Goal: Check status: Check status

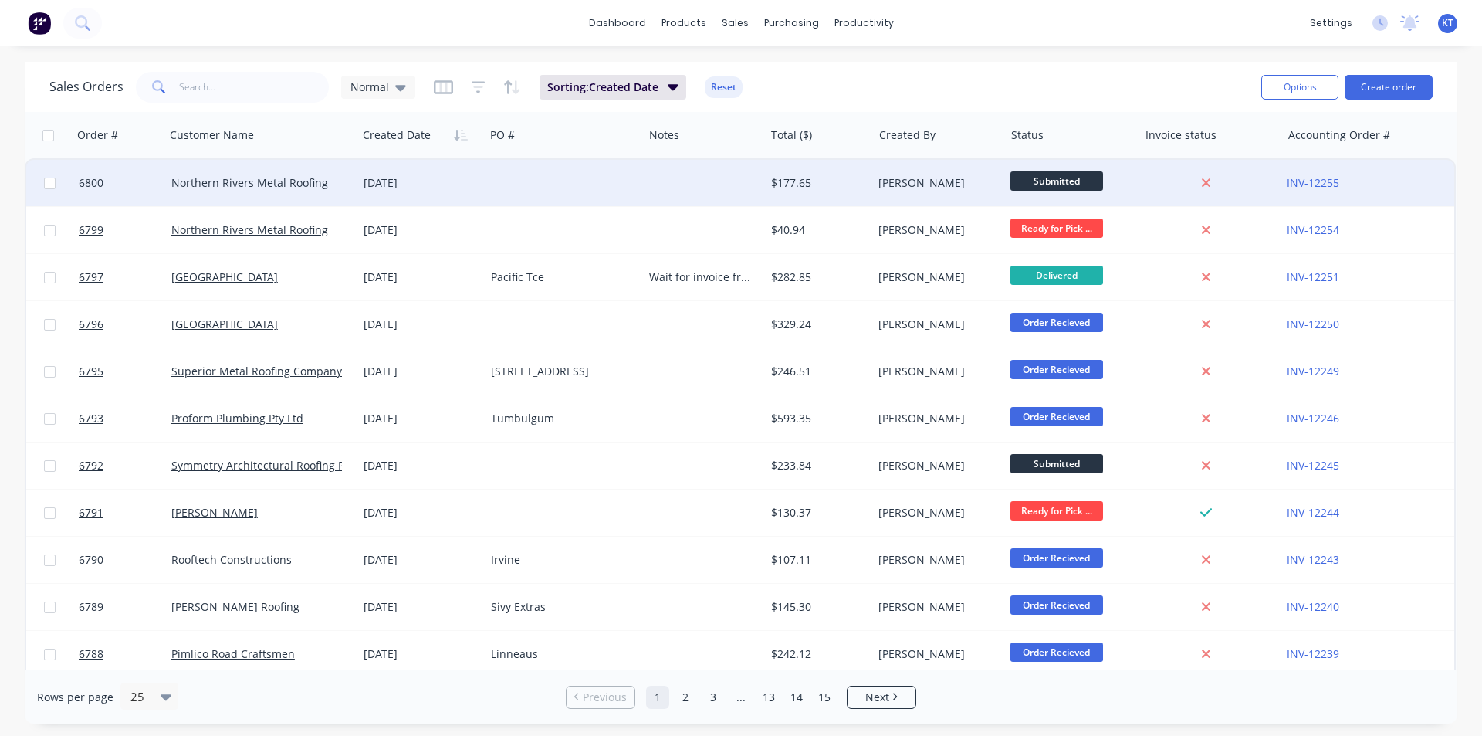
click at [614, 190] on div at bounding box center [564, 183] width 158 height 46
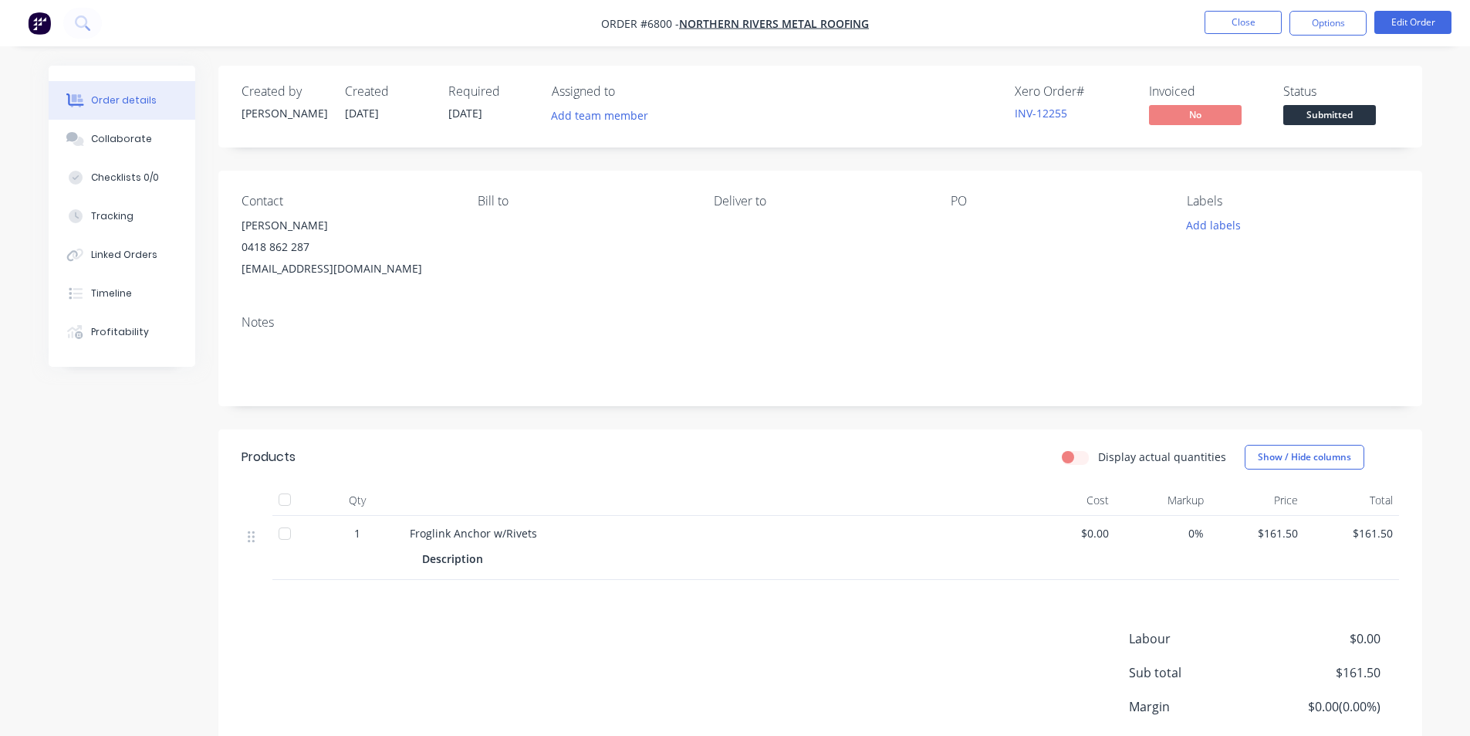
click at [1298, 105] on span "Submitted" at bounding box center [1330, 114] width 93 height 19
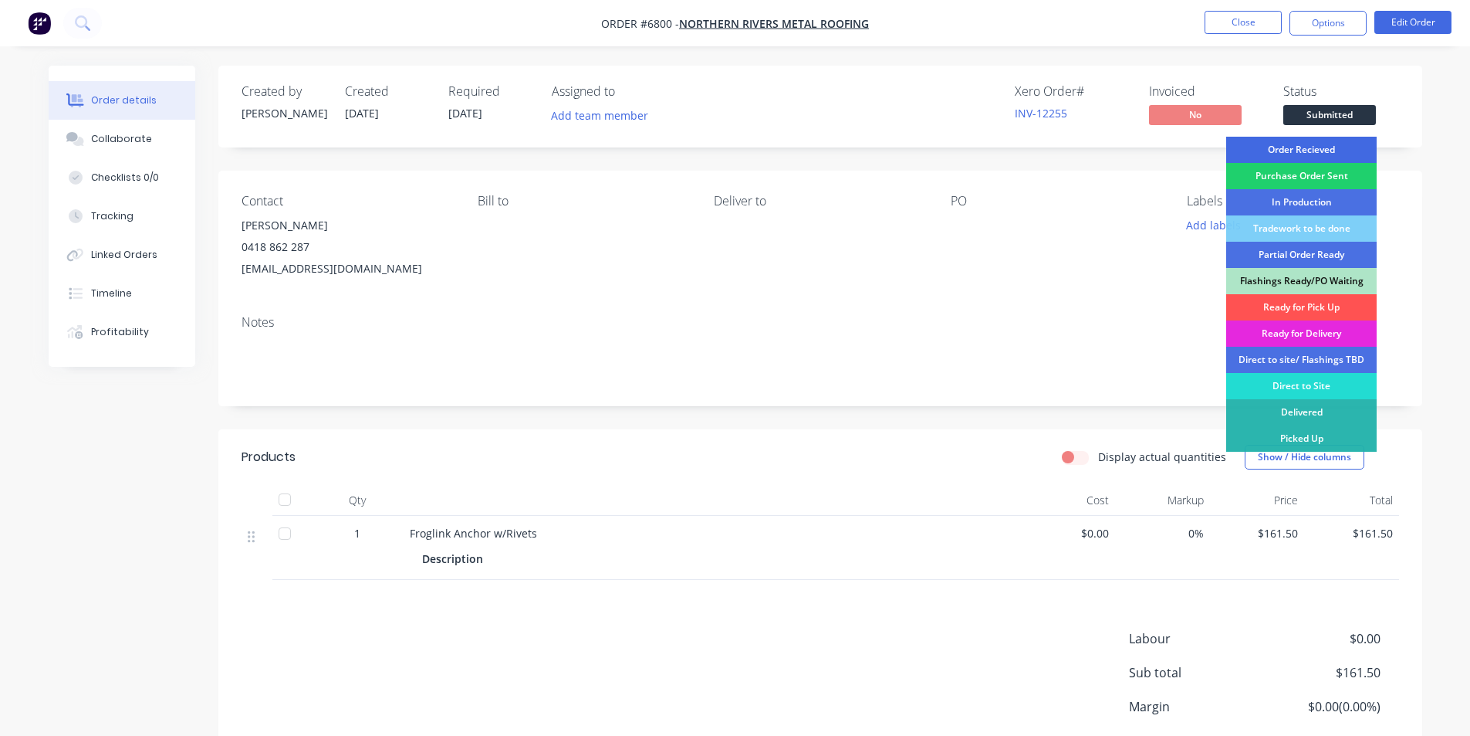
click at [1305, 154] on div "Order Recieved" at bounding box center [1302, 150] width 151 height 26
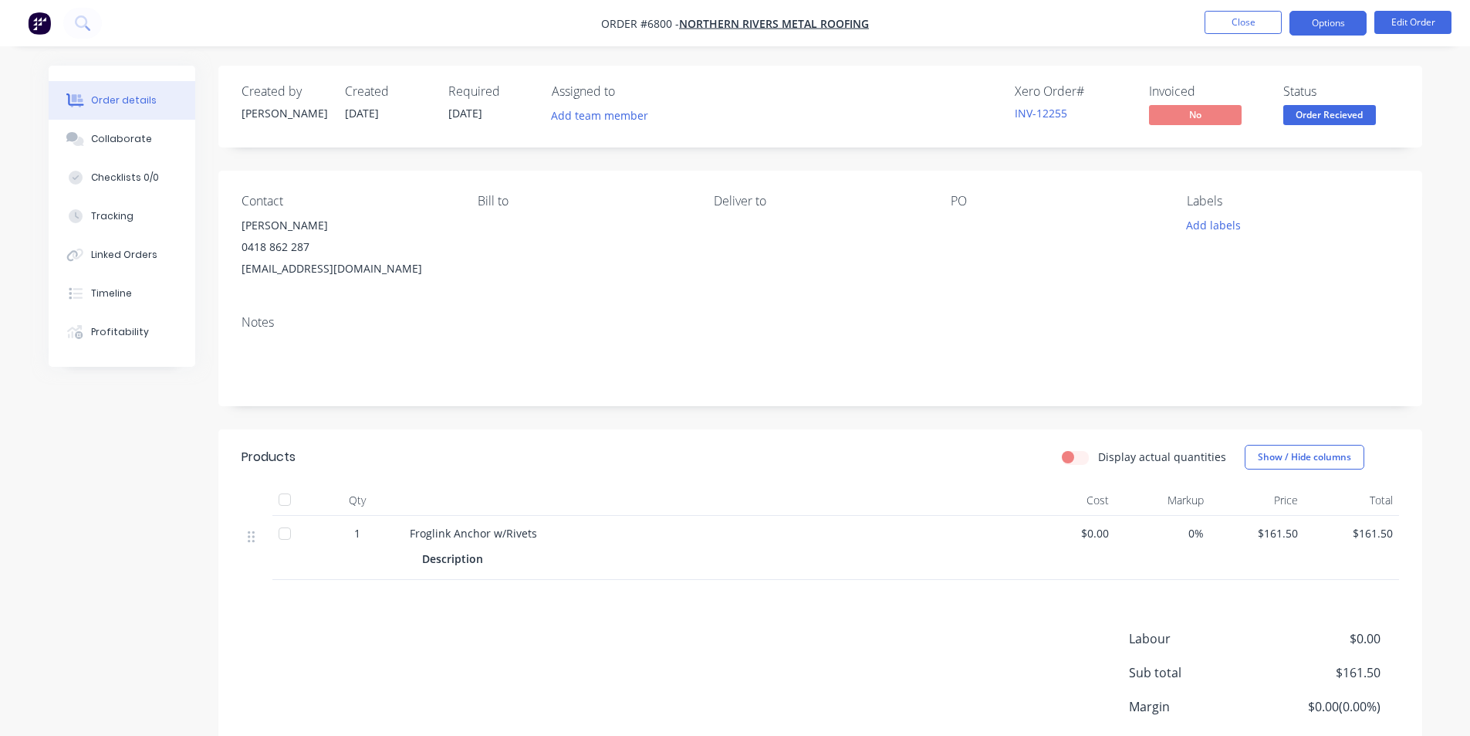
click at [1308, 25] on button "Options" at bounding box center [1328, 23] width 77 height 25
click at [1415, 164] on div "Created by [PERSON_NAME] Created [DATE] Required [DATE] Assigned to Add team me…" at bounding box center [820, 449] width 1204 height 766
drag, startPoint x: 1315, startPoint y: 120, endPoint x: 1314, endPoint y: 127, distance: 7.8
click at [1314, 120] on span "Order Recieved" at bounding box center [1330, 114] width 93 height 19
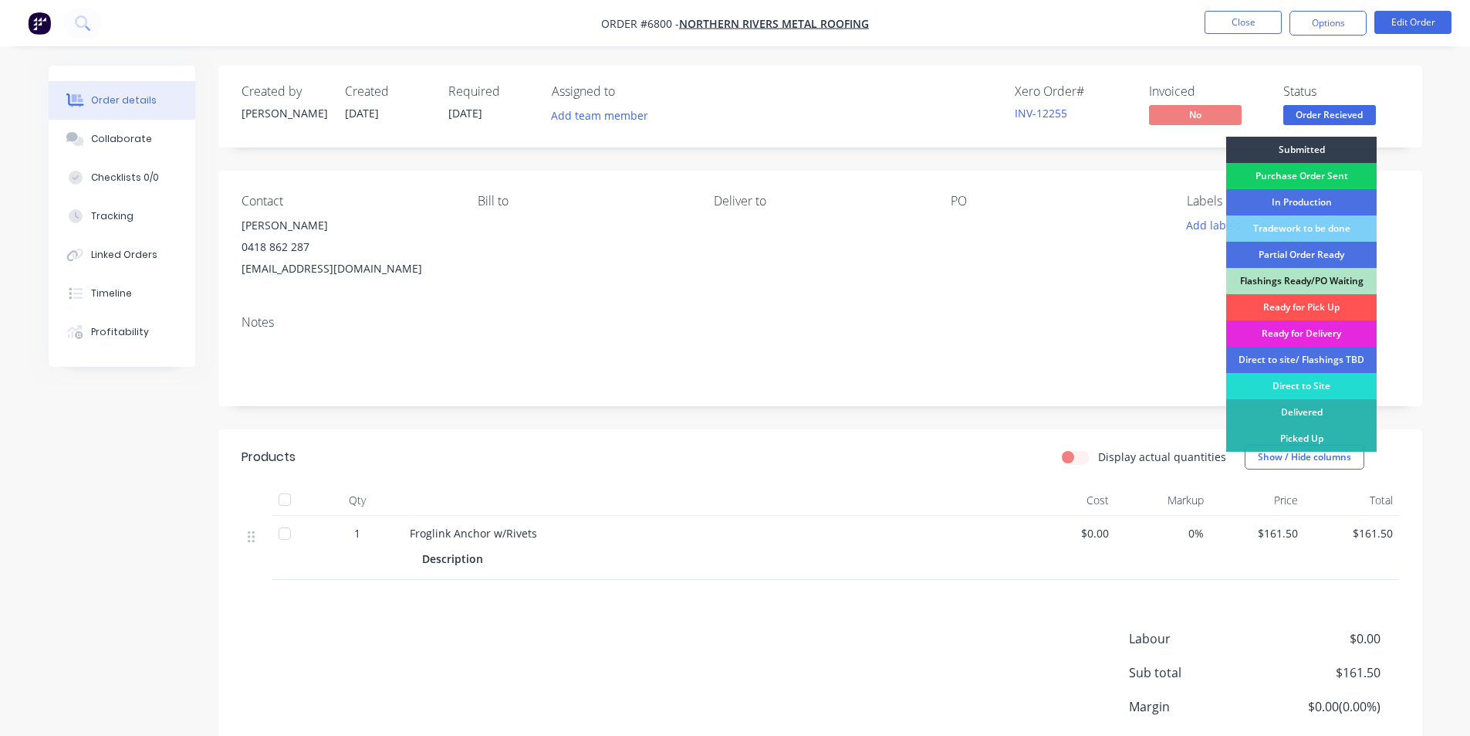
click at [1322, 178] on div "Purchase Order Sent" at bounding box center [1302, 176] width 151 height 26
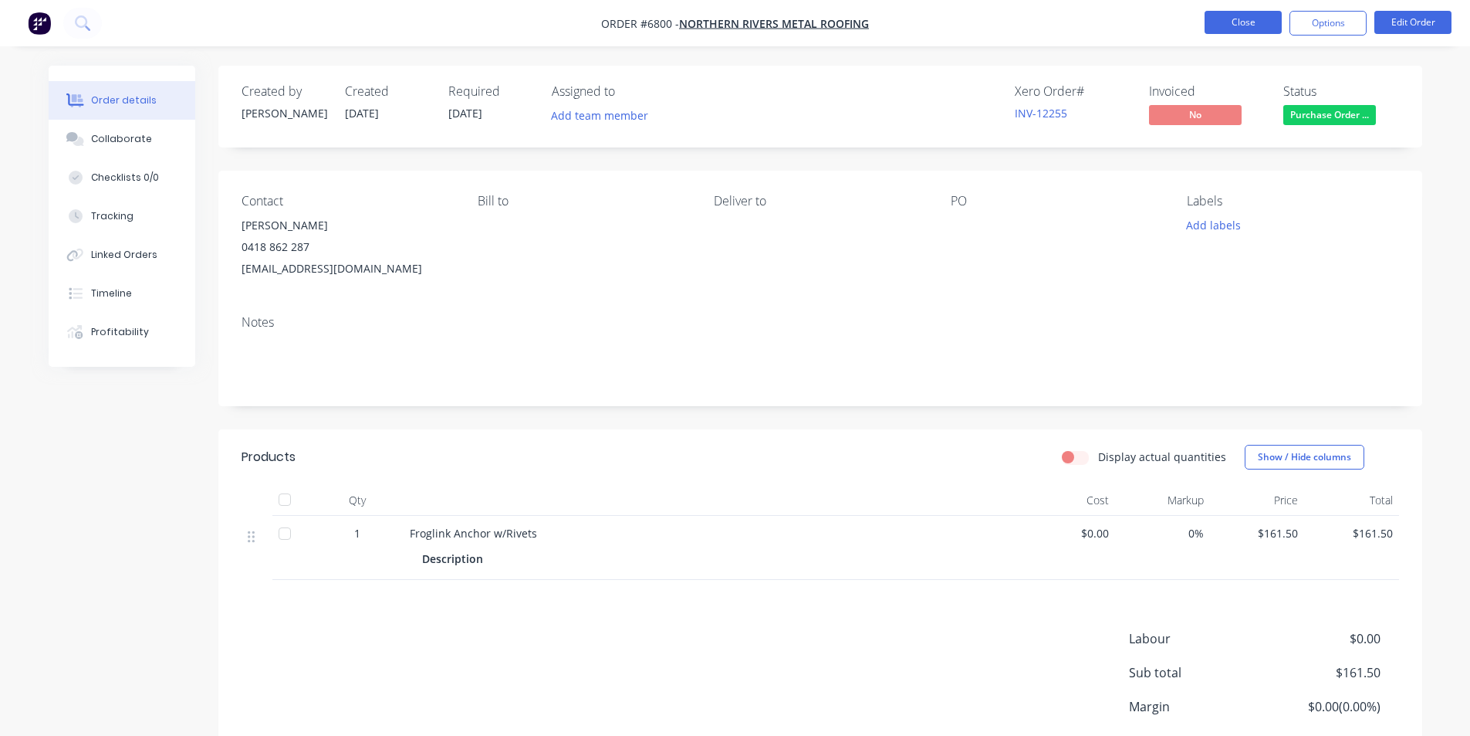
click at [1246, 22] on button "Close" at bounding box center [1243, 22] width 77 height 23
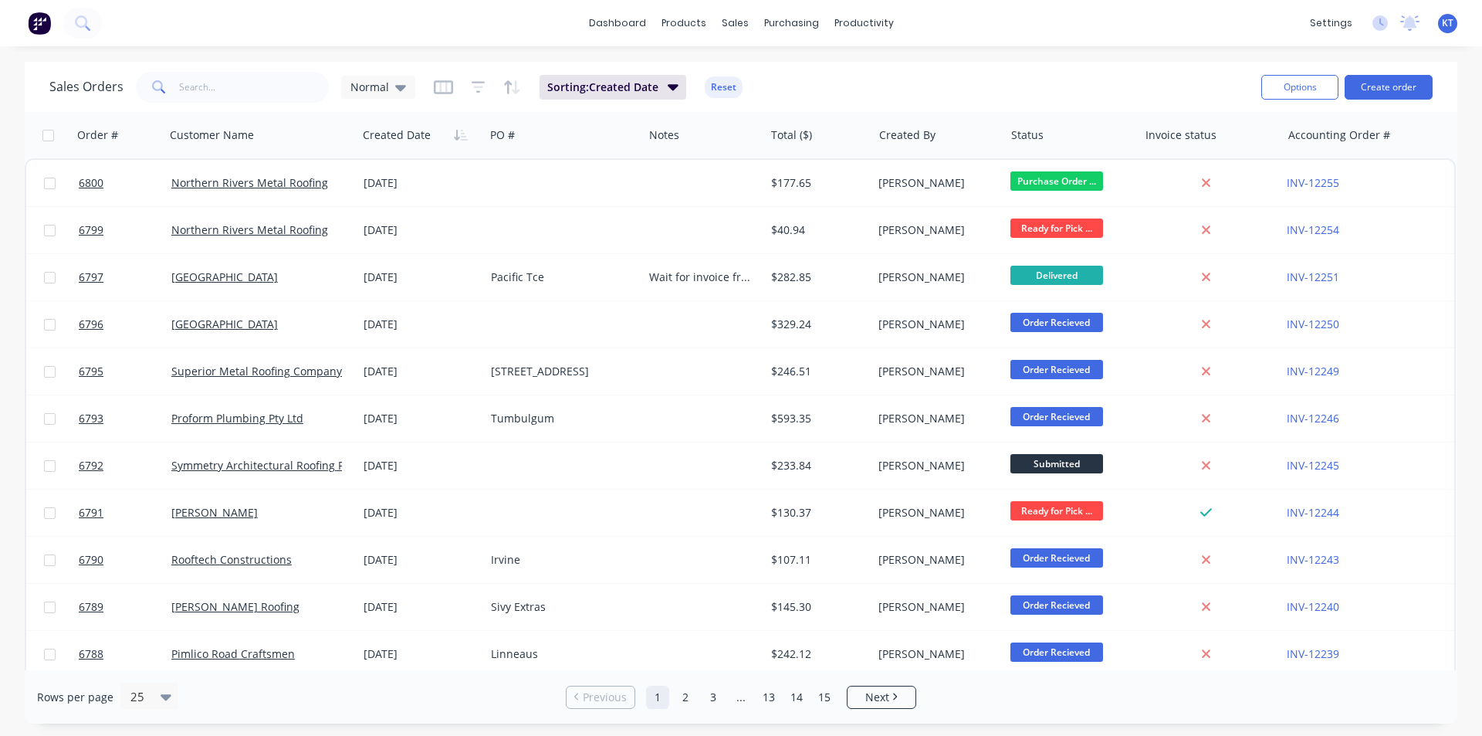
click at [113, 35] on div "dashboard products sales purchasing productivity dashboard products Product Cat…" at bounding box center [741, 23] width 1482 height 46
click at [204, 53] on div "dashboard products sales purchasing productivity dashboard products Product Cat…" at bounding box center [741, 368] width 1482 height 736
click at [220, 97] on input "text" at bounding box center [254, 87] width 151 height 31
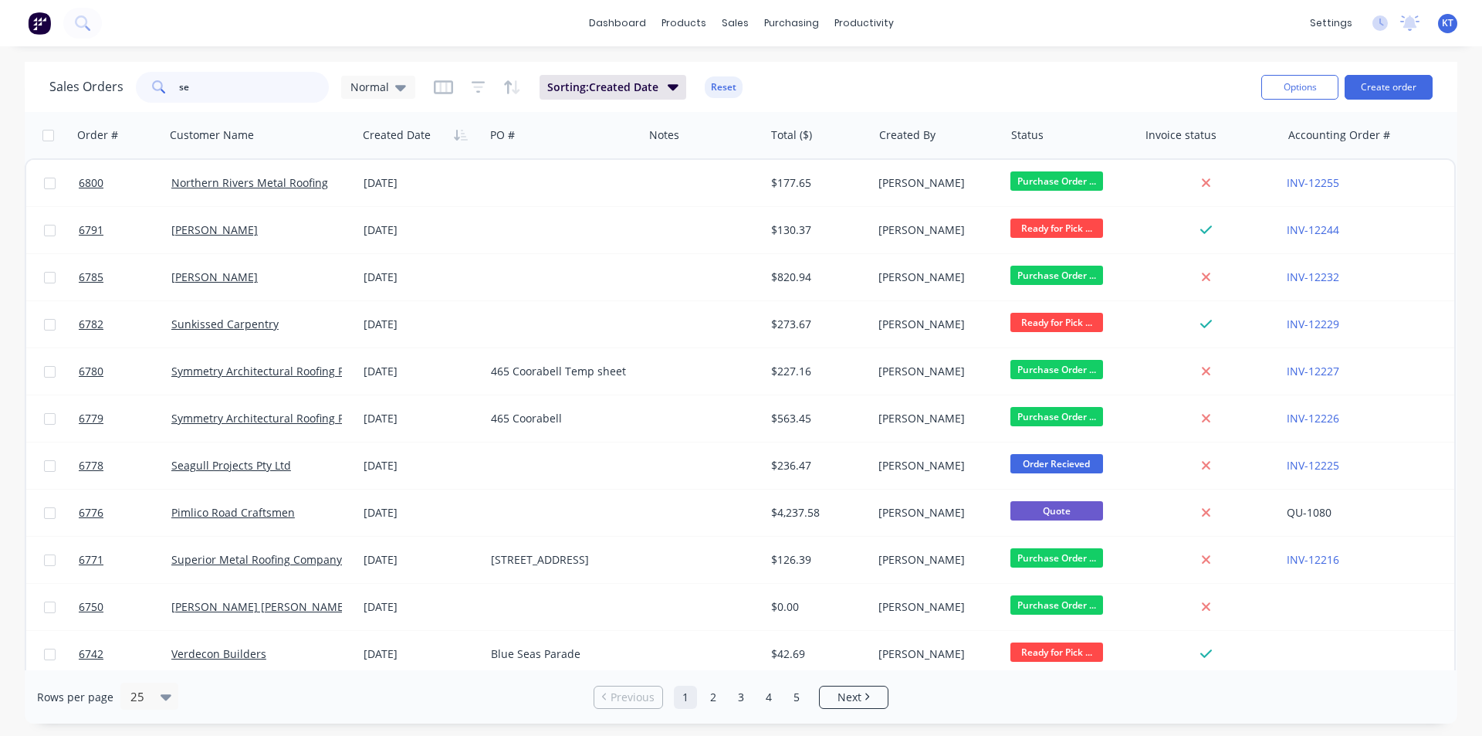
type input "s"
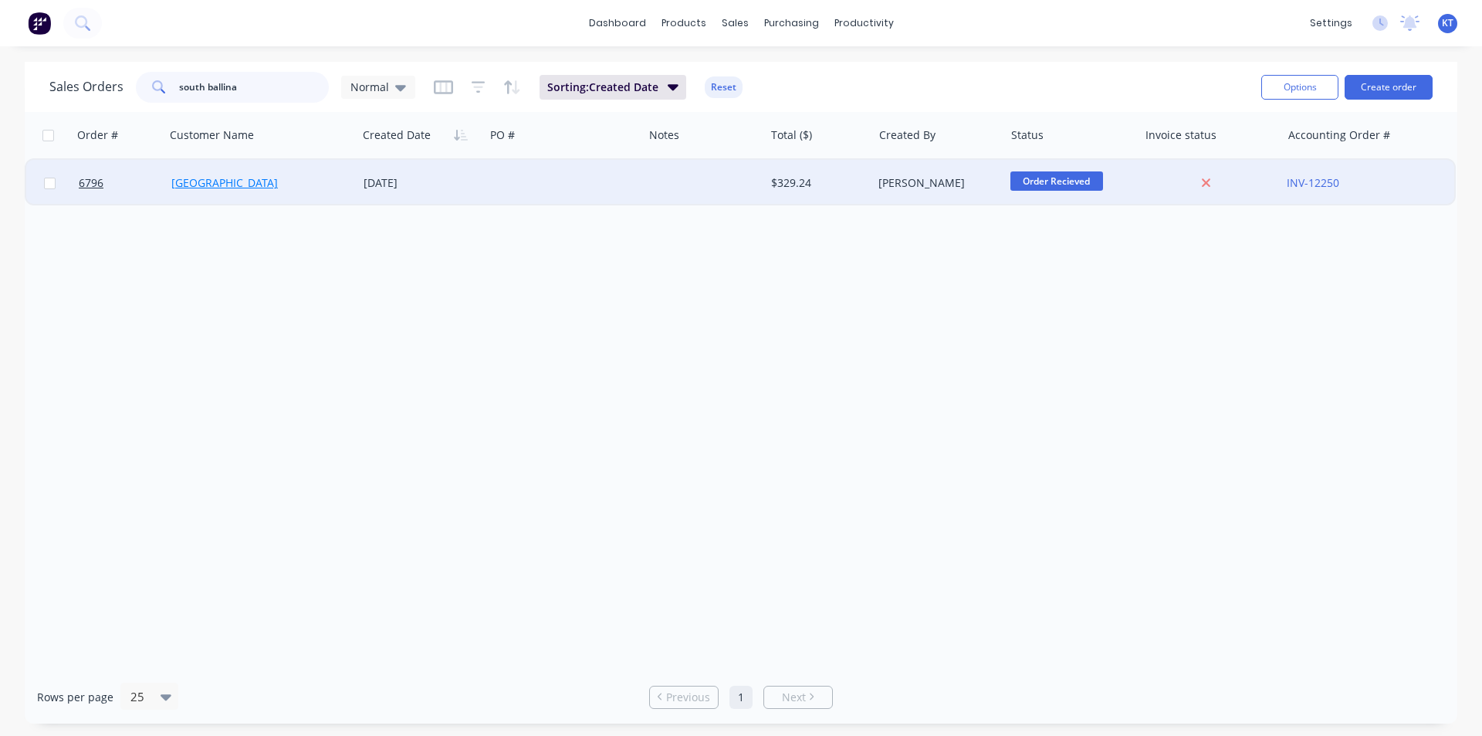
type input "south ballina"
click at [240, 186] on link "[GEOGRAPHIC_DATA]" at bounding box center [224, 182] width 107 height 15
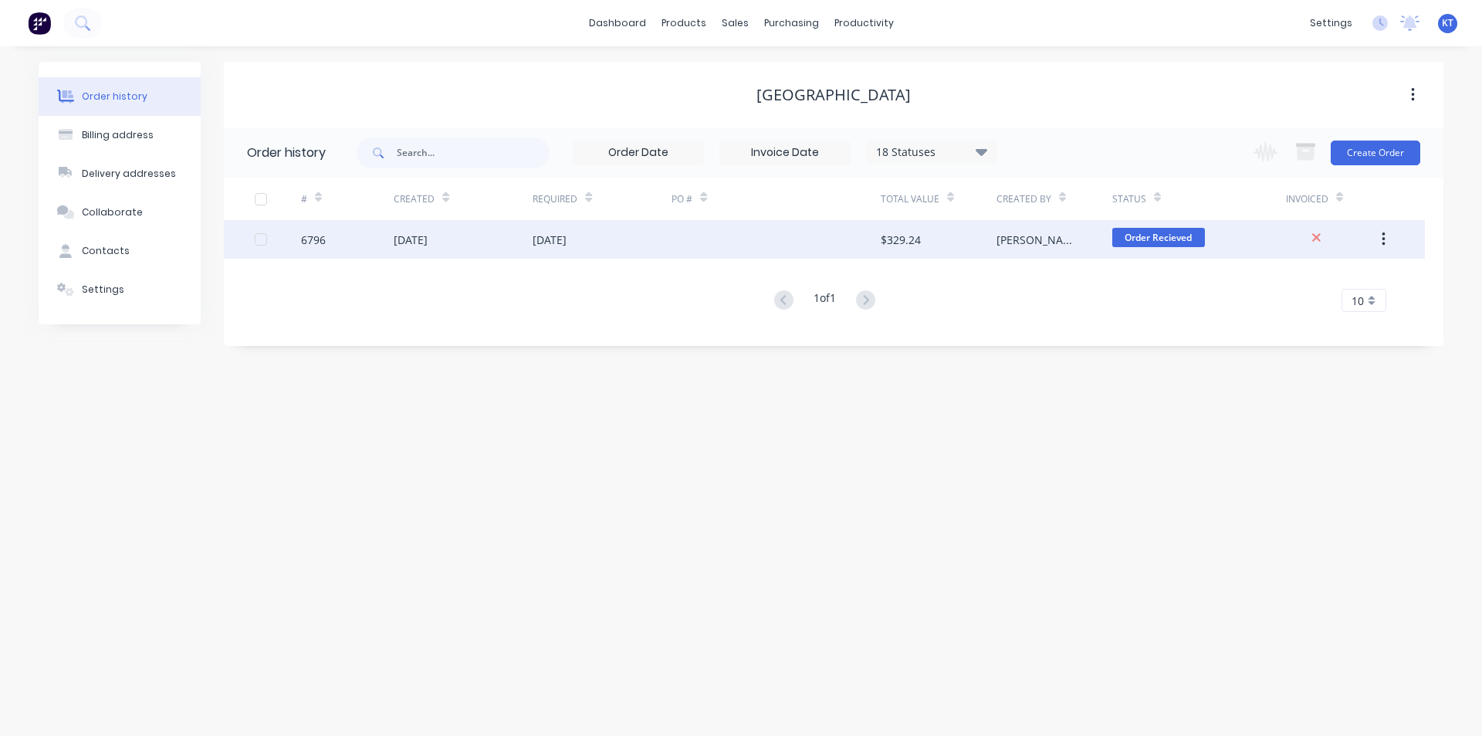
click at [567, 233] on div "[DATE]" at bounding box center [550, 240] width 34 height 16
